Goal: Task Accomplishment & Management: Manage account settings

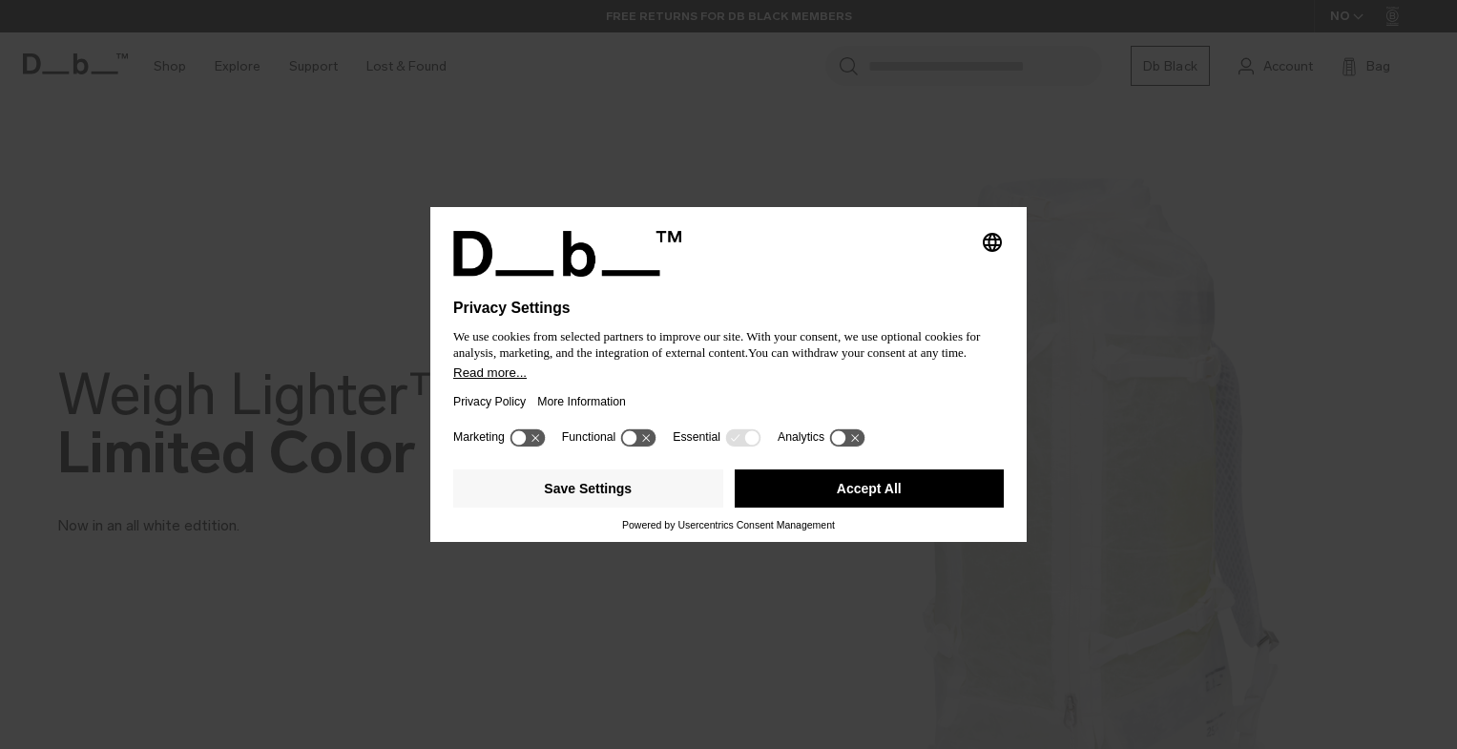
click at [694, 437] on label "Essential" at bounding box center [697, 436] width 48 height 13
click at [532, 437] on icon at bounding box center [526, 437] width 35 height 18
click at [647, 439] on g at bounding box center [638, 437] width 35 height 18
click at [642, 440] on icon at bounding box center [647, 437] width 14 height 14
click at [523, 440] on icon at bounding box center [526, 437] width 35 height 18
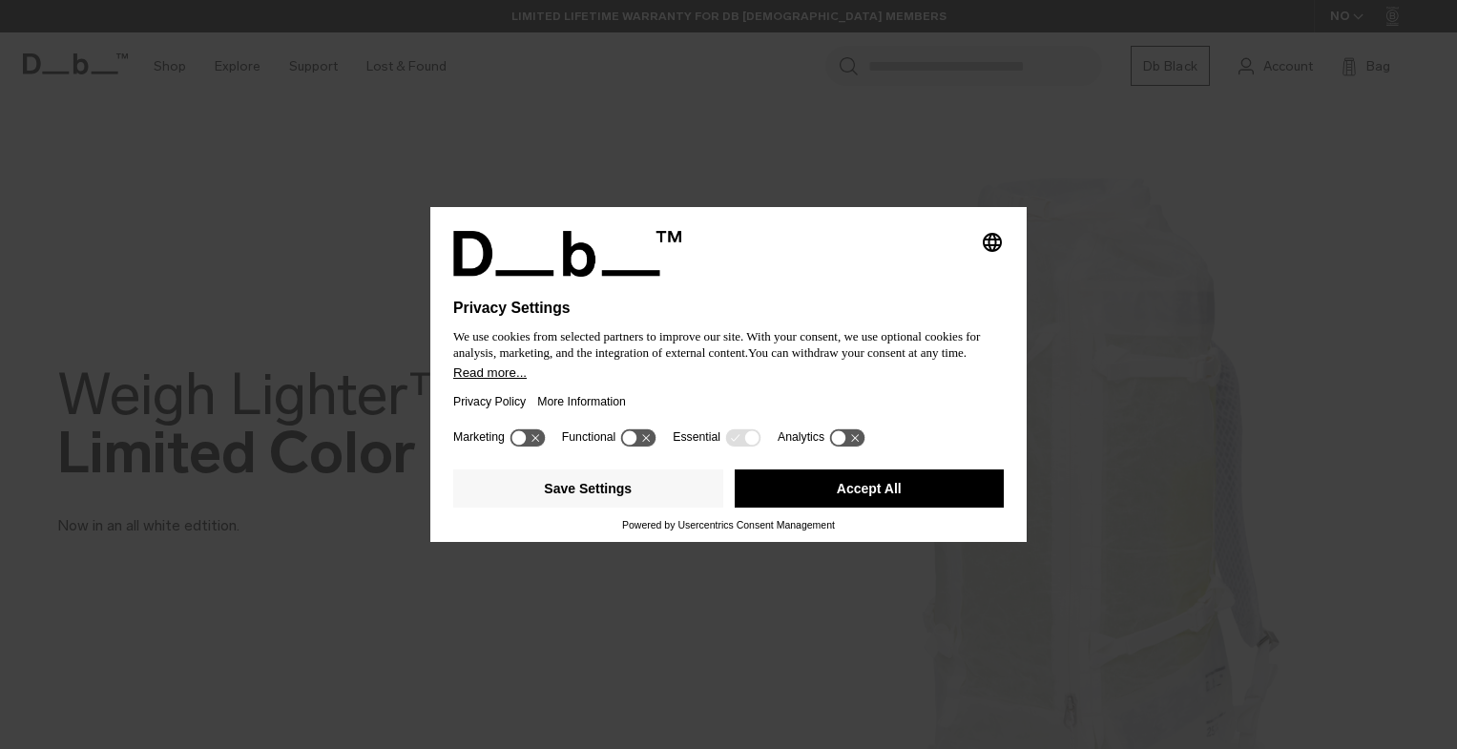
click at [650, 433] on icon at bounding box center [638, 437] width 35 height 18
click at [581, 488] on button "Save Settings" at bounding box center [588, 488] width 270 height 38
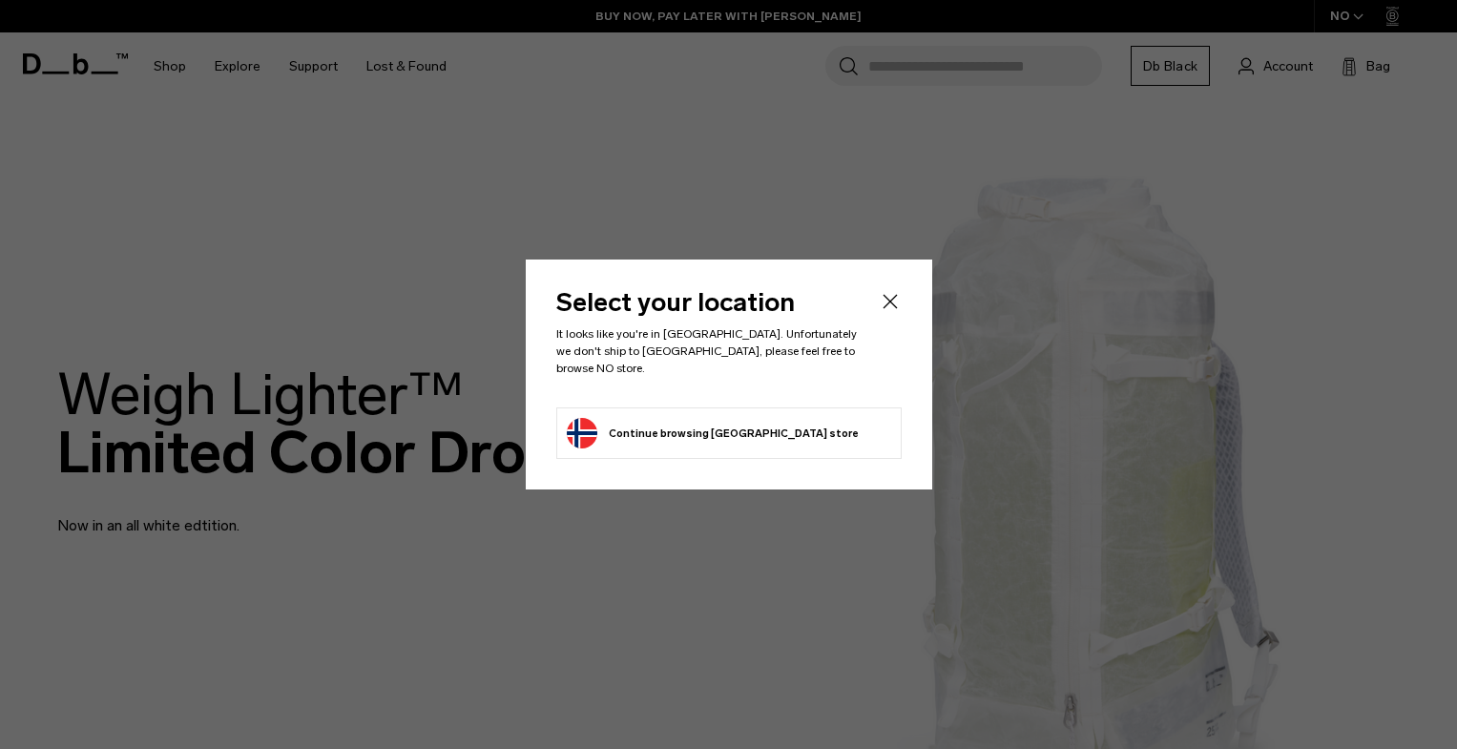
click at [664, 427] on button "Continue browsing [GEOGRAPHIC_DATA] store Continue shopping in [GEOGRAPHIC_DATA]" at bounding box center [713, 433] width 292 height 31
